Goal: Task Accomplishment & Management: Manage account settings

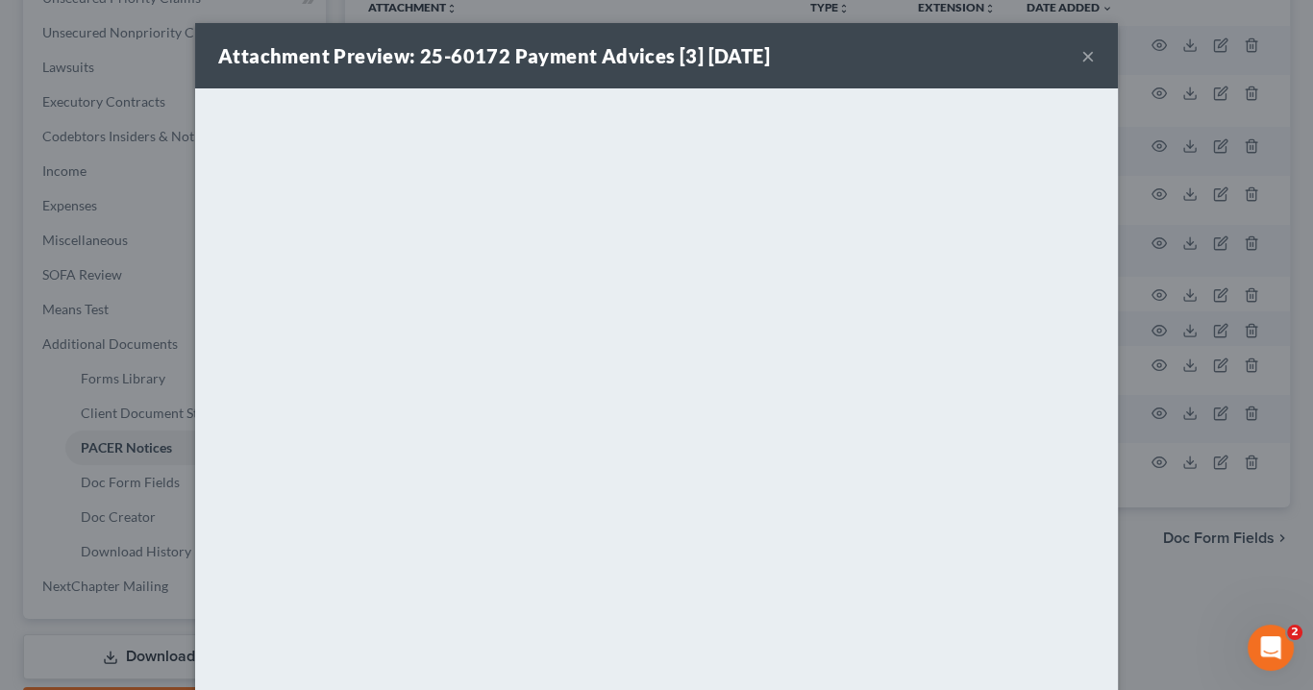
click at [1081, 58] on button "×" at bounding box center [1087, 55] width 13 height 23
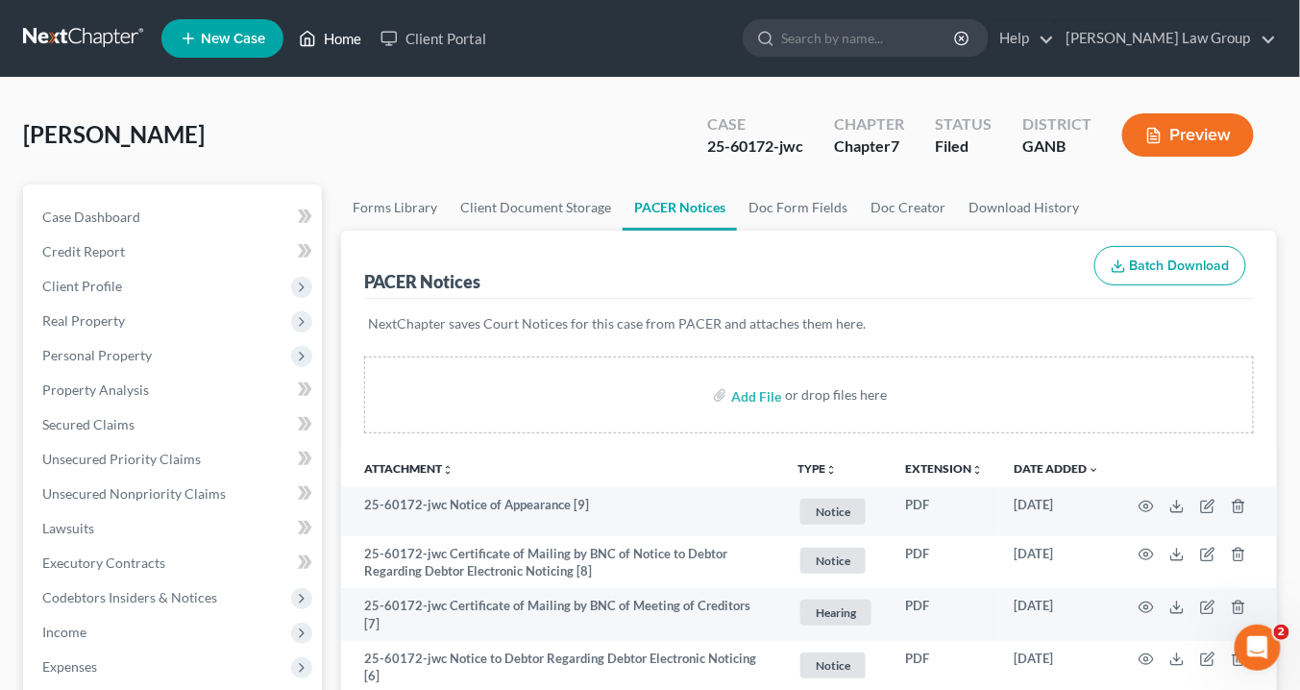
click at [335, 40] on link "Home" at bounding box center [330, 38] width 82 height 35
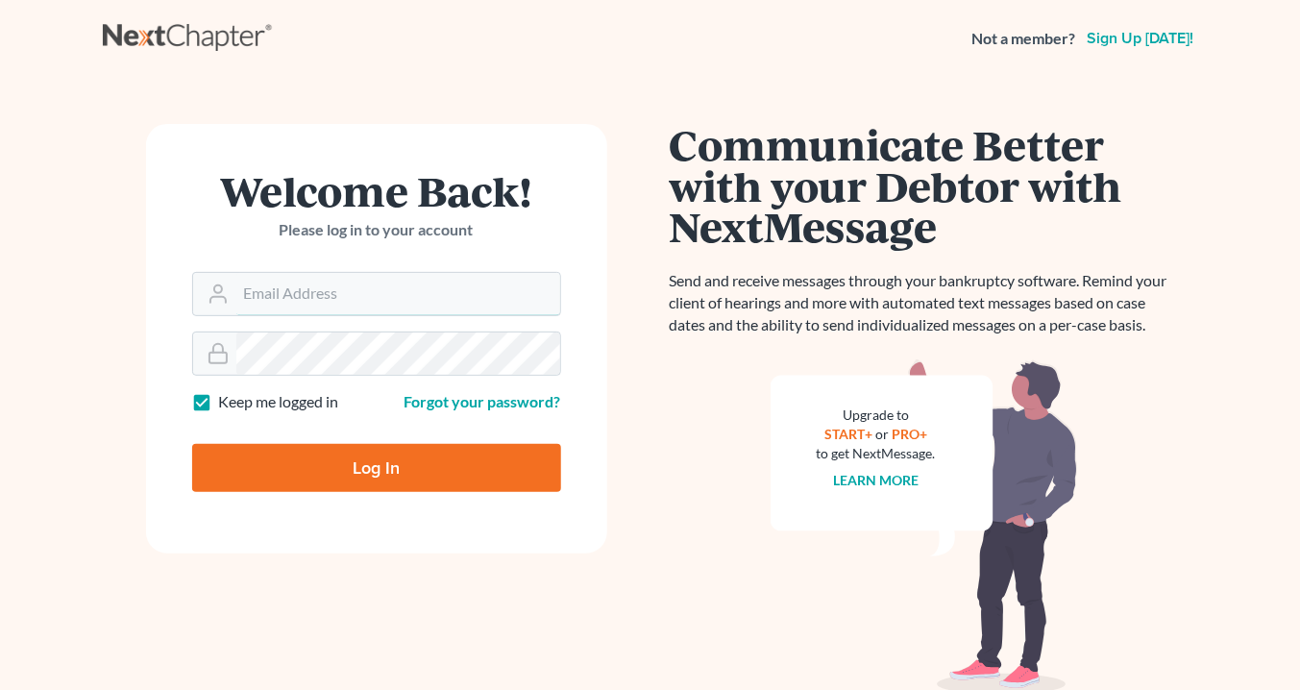
type input "[EMAIL_ADDRESS][DOMAIN_NAME]"
